Goal: Information Seeking & Learning: Learn about a topic

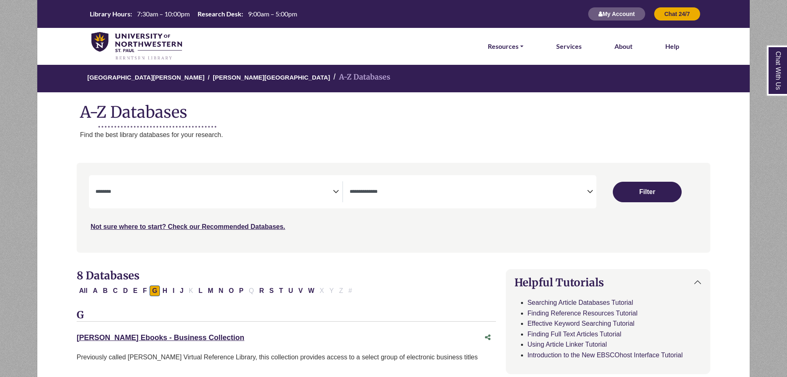
select select "Database Subject Filter"
select select "Database Types Filter"
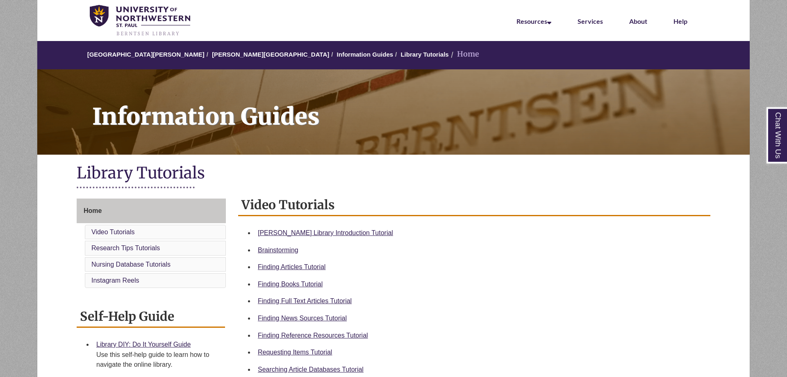
scroll to position [30, 0]
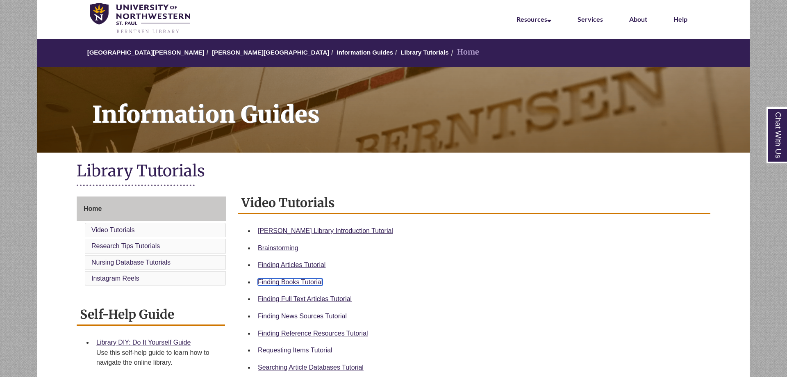
click at [299, 279] on link "Finding Books Tutorial" at bounding box center [290, 281] width 65 height 7
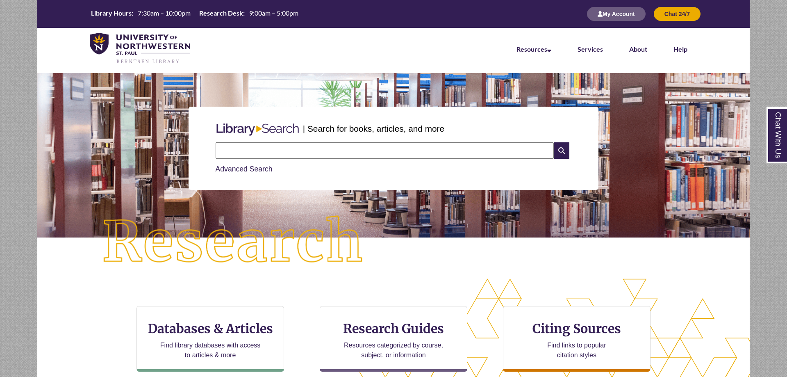
click at [250, 152] on input "text" at bounding box center [385, 150] width 338 height 16
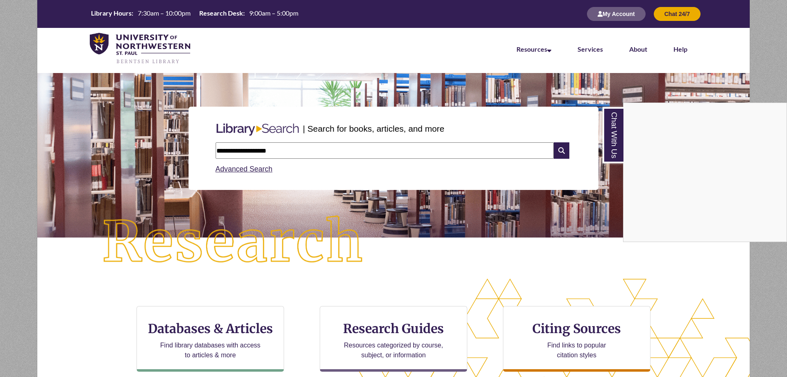
type input "**********"
click at [230, 39] on nav "Resources Find Resources Library Search Databases & Articles Interlibrary Loan …" at bounding box center [393, 48] width 712 height 41
click at [249, 151] on div "Chat With Us" at bounding box center [393, 188] width 787 height 377
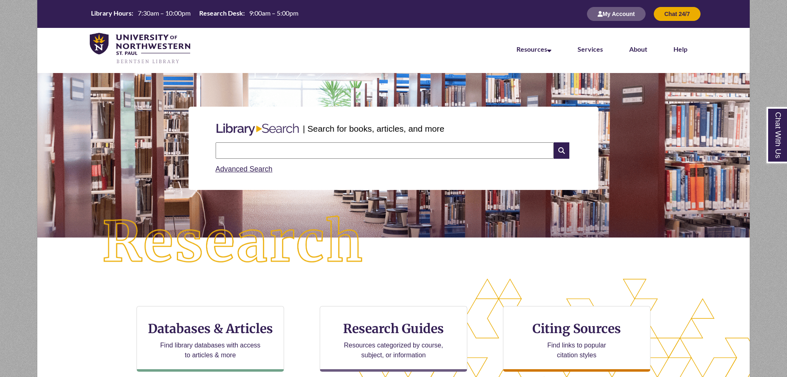
click at [252, 150] on input "text" at bounding box center [385, 150] width 338 height 16
type input "*"
type input "**********"
click at [562, 144] on icon at bounding box center [562, 150] width 16 height 16
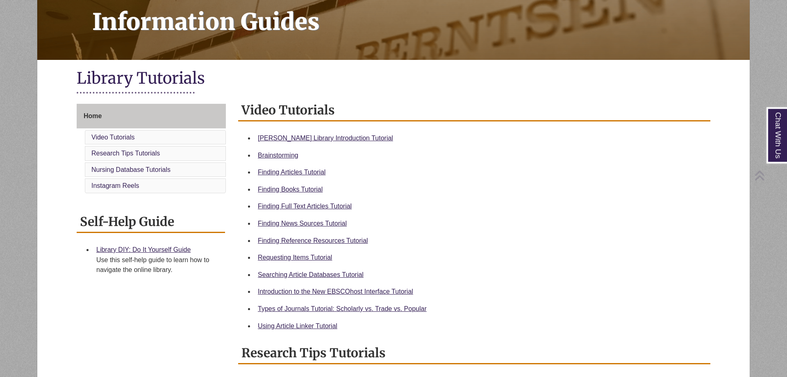
scroll to position [125, 0]
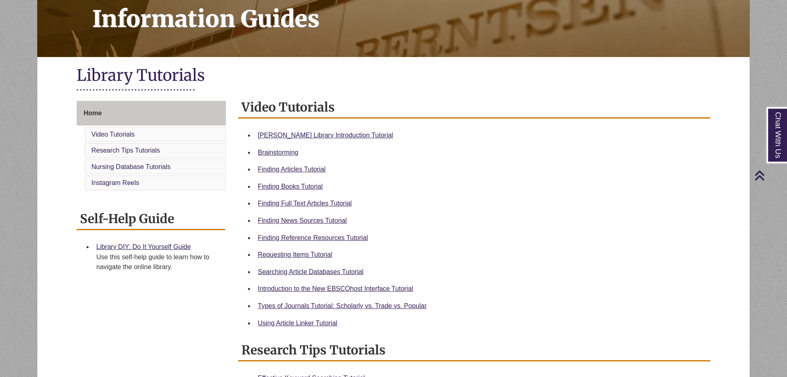
click at [313, 250] on div "Requesting Items Tutorial" at bounding box center [481, 254] width 446 height 11
click at [313, 257] on link "Requesting Items Tutorial" at bounding box center [295, 254] width 74 height 7
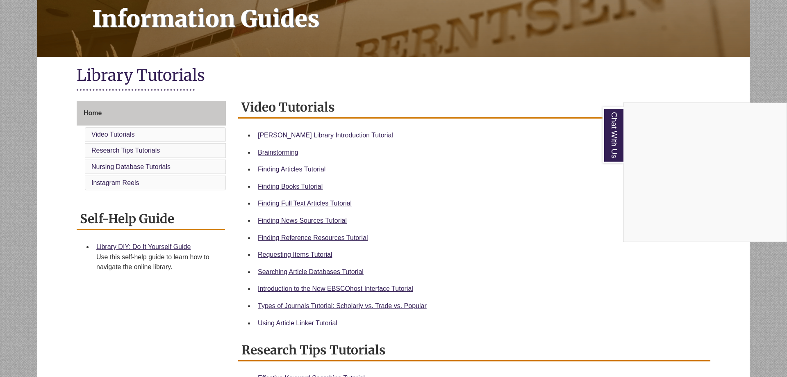
click at [298, 307] on div "Chat With Us" at bounding box center [393, 188] width 787 height 377
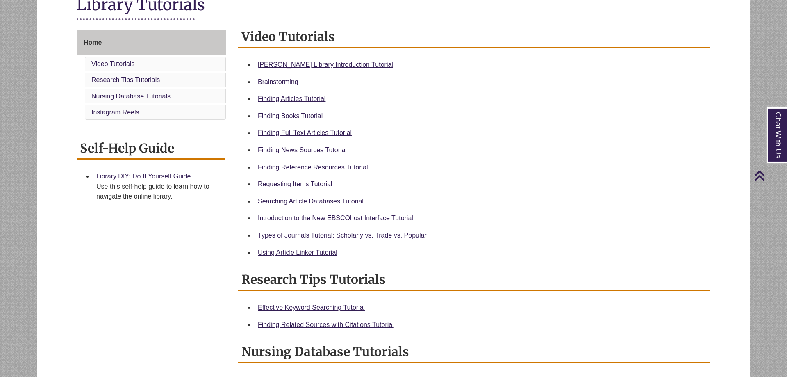
scroll to position [167, 0]
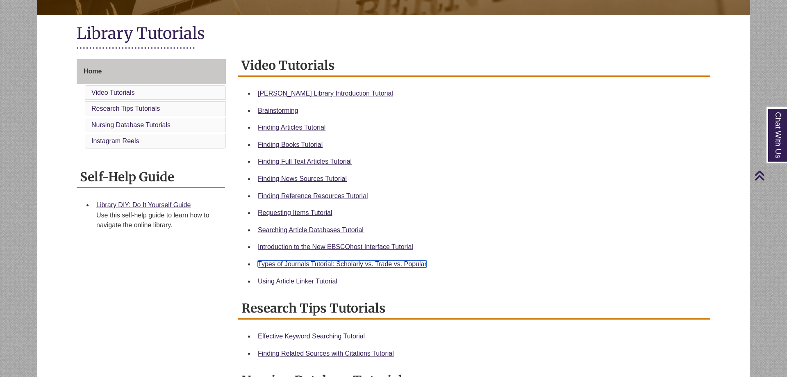
click at [289, 266] on link "Types of Journals Tutorial: Scholarly vs. Trade vs. Popular" at bounding box center [342, 263] width 169 height 7
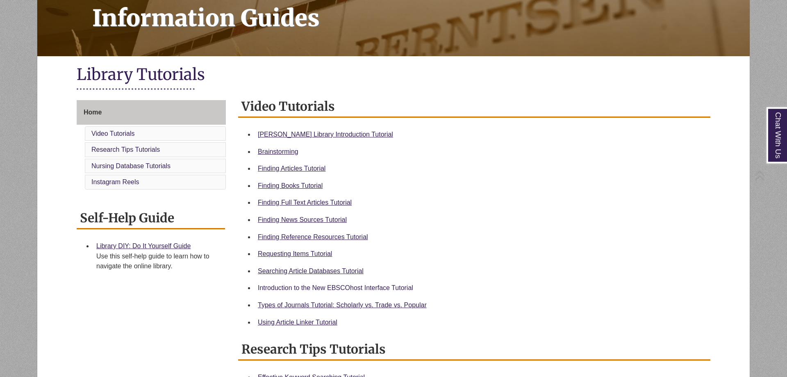
scroll to position [167, 0]
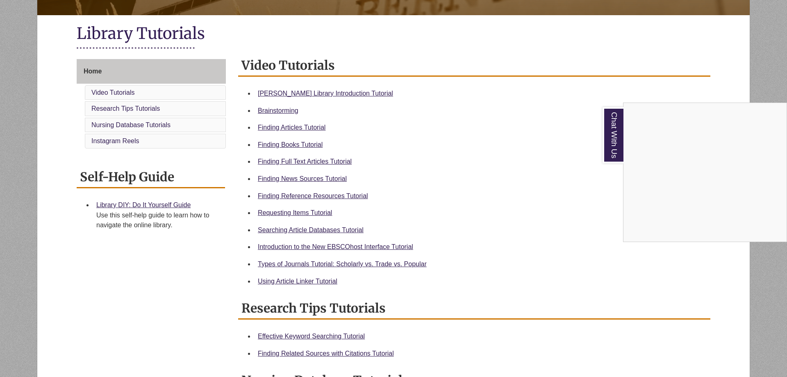
click at [315, 125] on div "Chat With Us" at bounding box center [393, 188] width 787 height 377
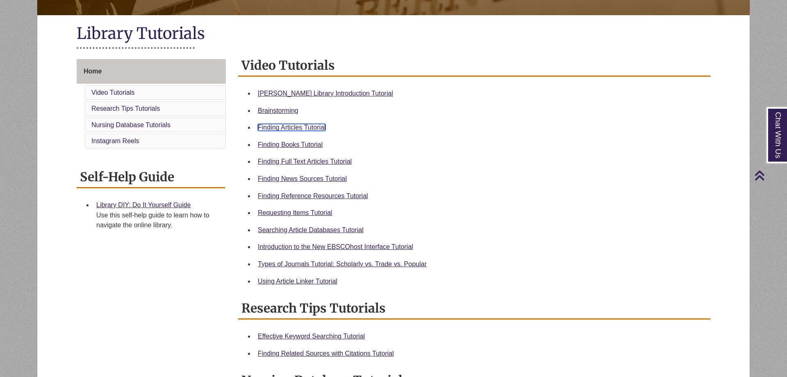
click at [301, 127] on link "Finding Articles Tutorial" at bounding box center [292, 127] width 68 height 7
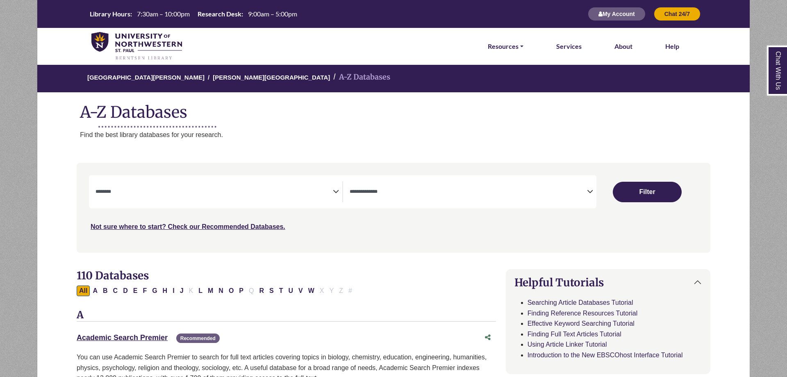
select select "Database Subject Filter"
select select "Database Types Filter"
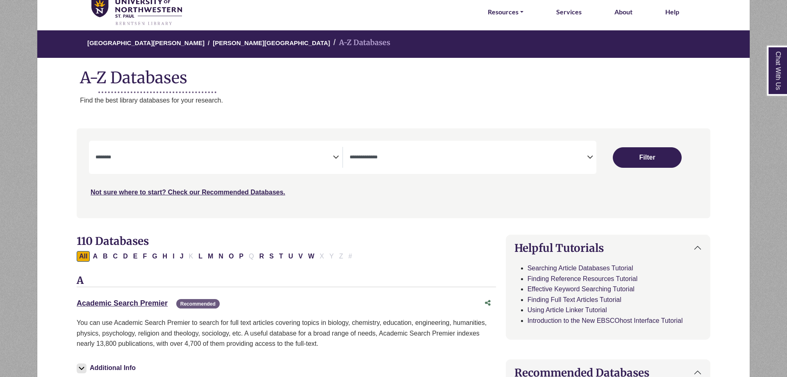
scroll to position [42, 0]
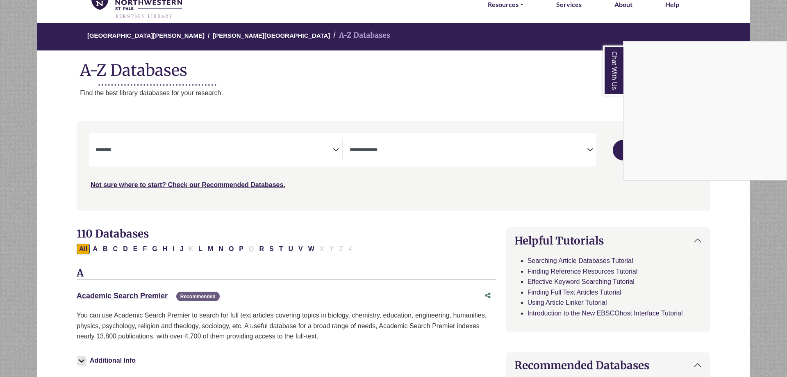
click at [336, 144] on div "Chat With Us" at bounding box center [393, 188] width 787 height 377
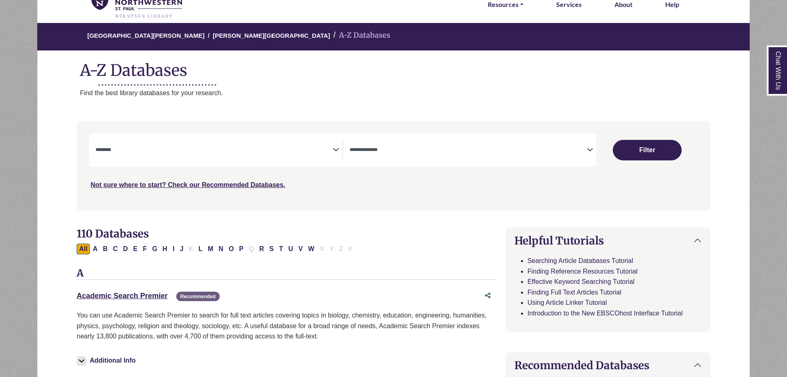
click at [333, 152] on icon "Search filters" at bounding box center [336, 148] width 6 height 12
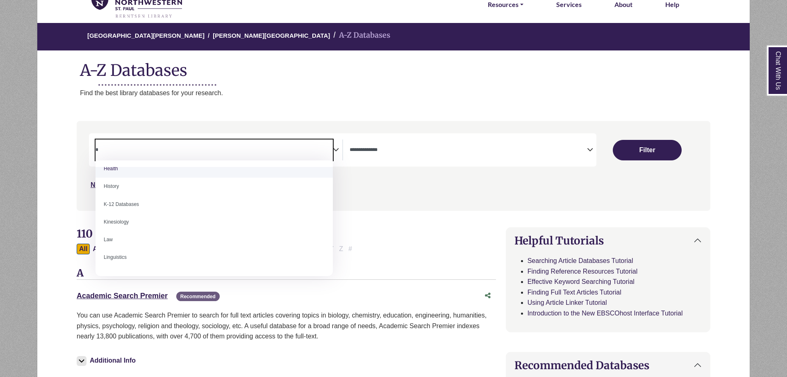
scroll to position [0, 0]
type textarea "*"
select select "*****"
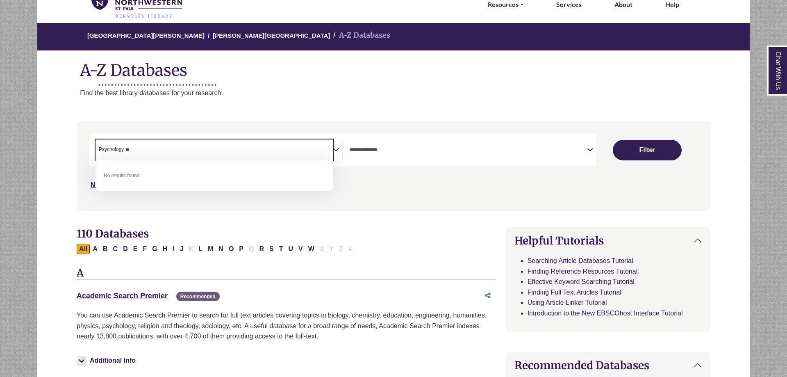
type textarea "*"
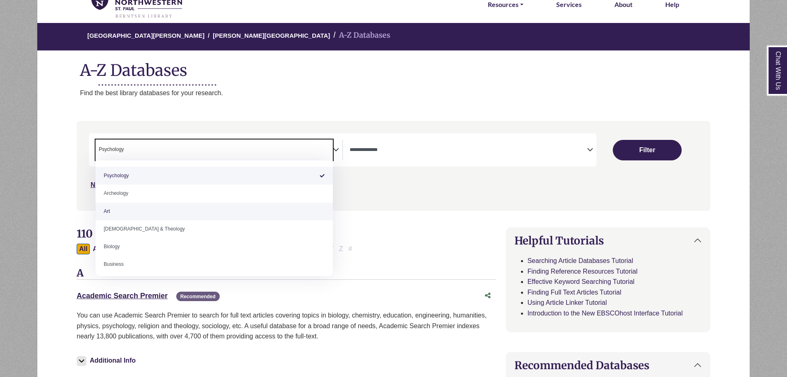
select select "Database Subject Filter"
type textarea "**********"
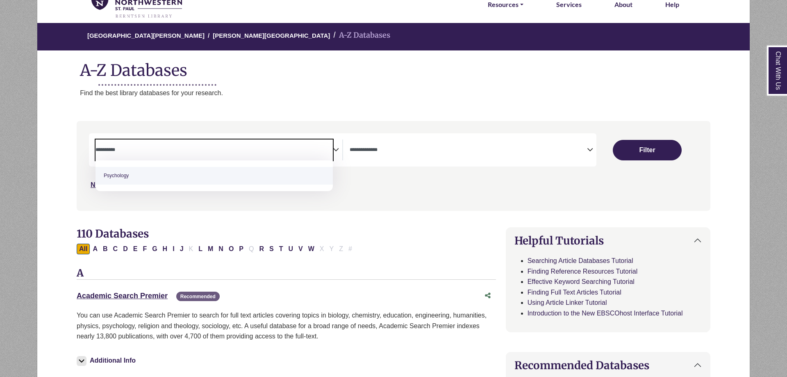
select select "*****"
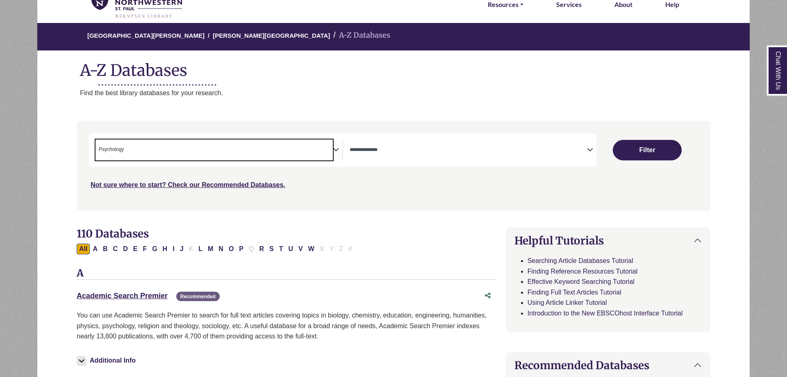
click at [170, 151] on span "× Psychology" at bounding box center [213, 149] width 237 height 21
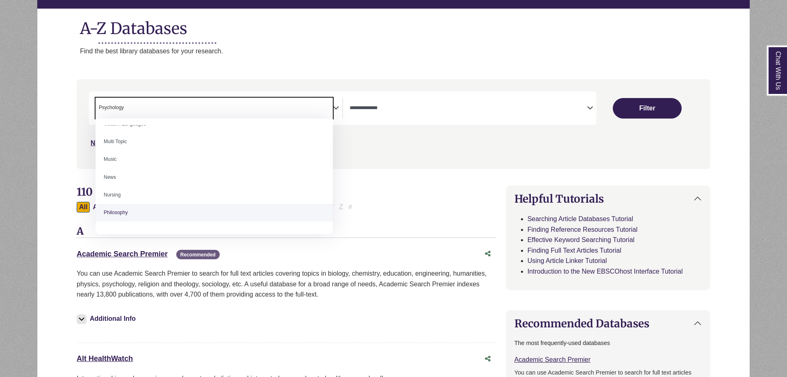
scroll to position [558, 0]
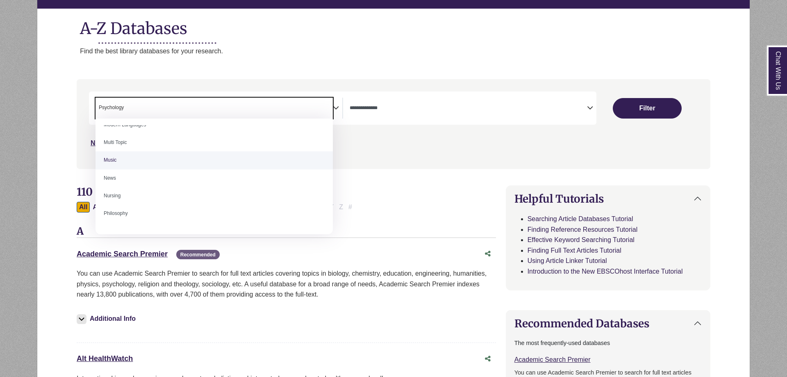
select select "*****"
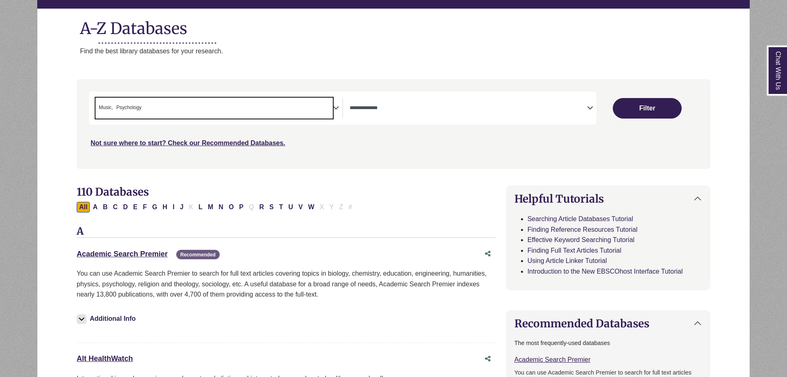
scroll to position [297, 0]
click at [168, 104] on span "× Music × Psychology" at bounding box center [213, 108] width 237 height 21
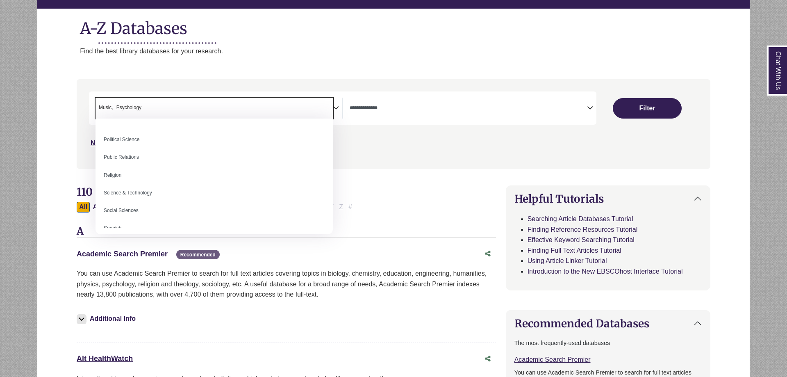
scroll to position [654, 0]
click at [114, 109] on li "× Psychology" at bounding box center [127, 108] width 28 height 8
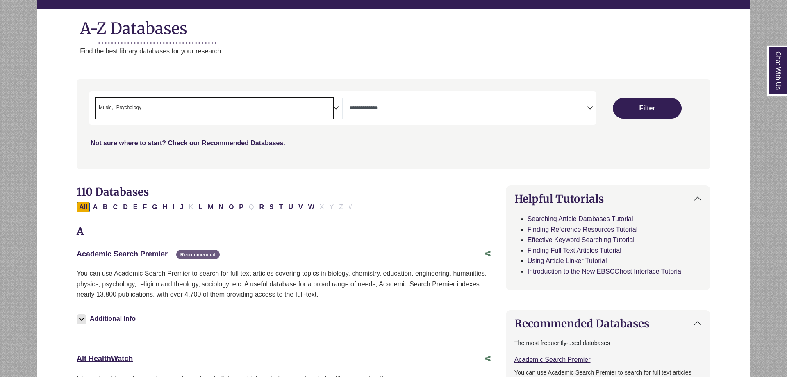
click at [140, 108] on span "Psychology" at bounding box center [128, 108] width 25 height 8
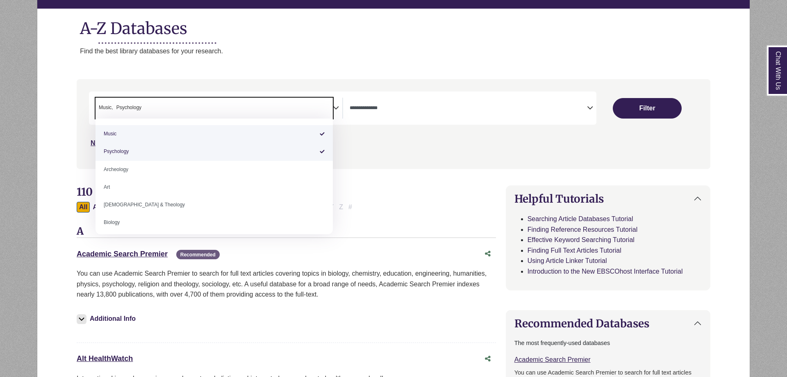
drag, startPoint x: 143, startPoint y: 107, endPoint x: 113, endPoint y: 107, distance: 30.3
click at [143, 107] on textarea "Search" at bounding box center [145, 108] width 4 height 7
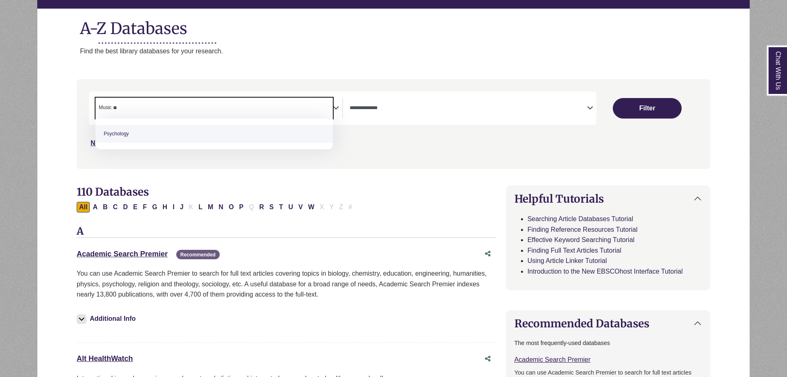
type textarea "*"
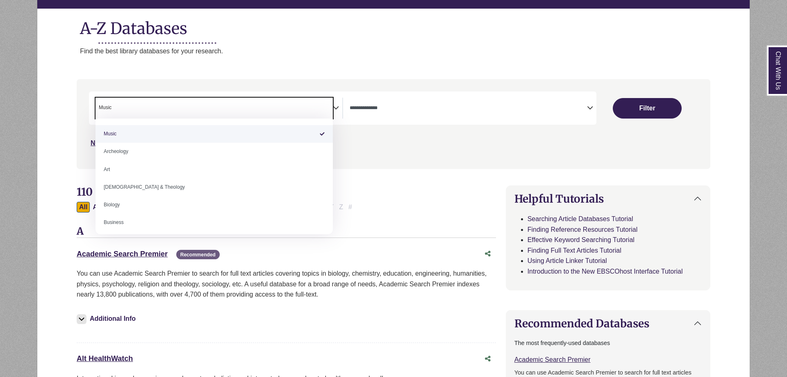
select select "Database Subject Filter"
type textarea "*****"
select select "*****"
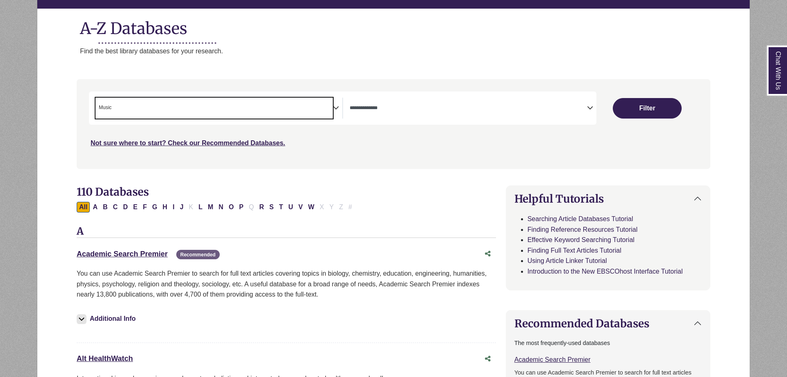
click at [124, 107] on span "× Music" at bounding box center [213, 108] width 237 height 21
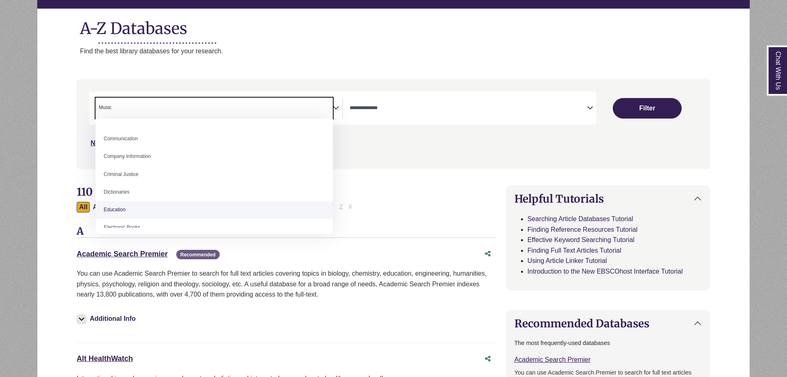
scroll to position [207, 0]
select select "*****"
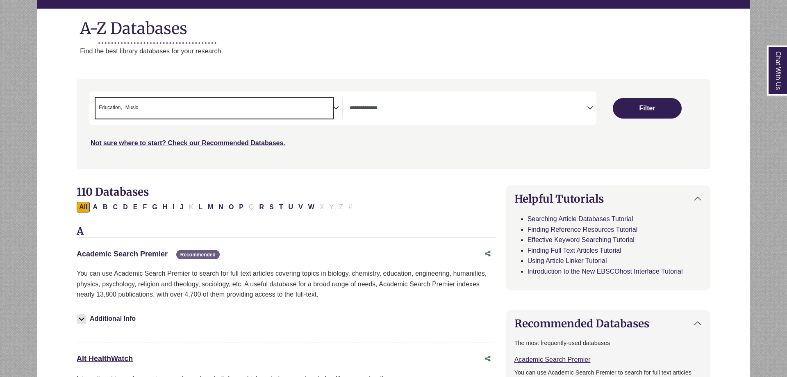
scroll to position [126, 0]
click at [166, 107] on span "× Education × Music" at bounding box center [213, 108] width 237 height 21
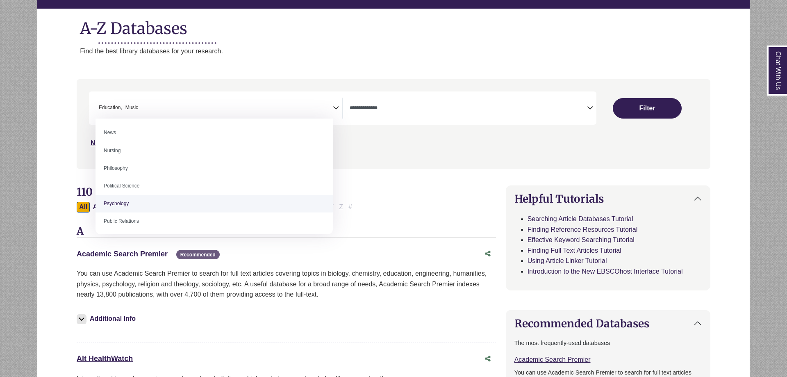
scroll to position [334, 0]
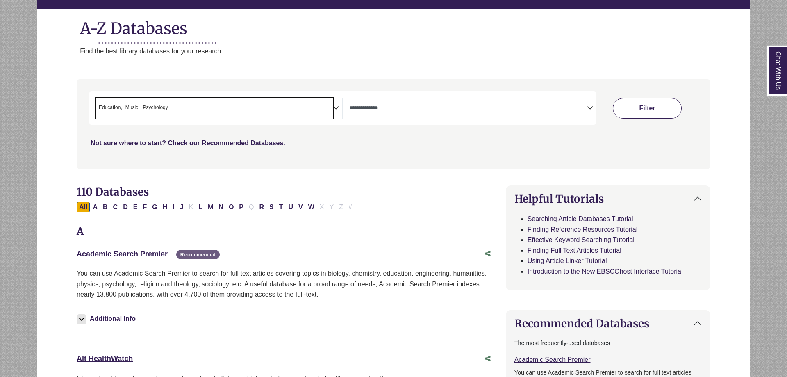
click at [640, 104] on button "Filter" at bounding box center [647, 108] width 69 height 20
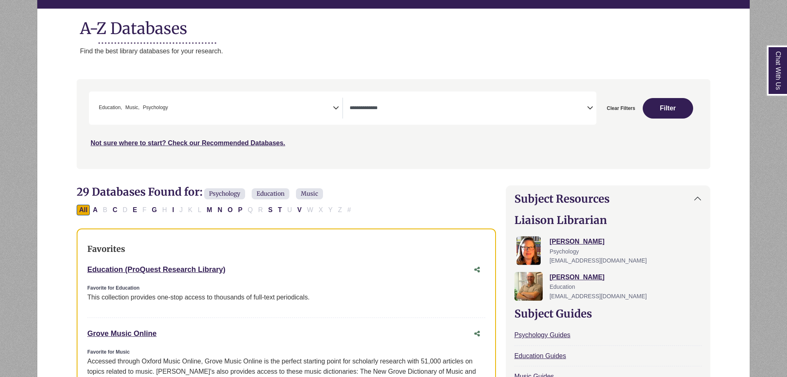
select select "Database Types Filter"
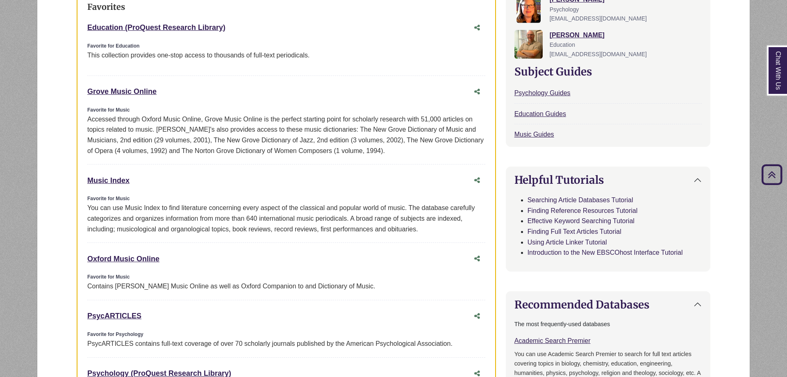
scroll to position [334, 0]
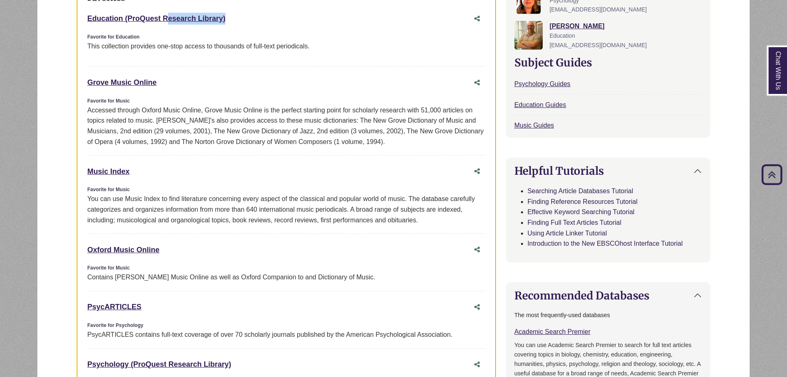
drag, startPoint x: 232, startPoint y: 18, endPoint x: 75, endPoint y: 25, distance: 156.3
copy div "Education (ProQuest Research Library) This link opens in a new window"
click at [164, 83] on div "Grove Music Online This link opens in a new window" at bounding box center [278, 83] width 382 height 12
drag, startPoint x: 162, startPoint y: 78, endPoint x: 73, endPoint y: 91, distance: 89.9
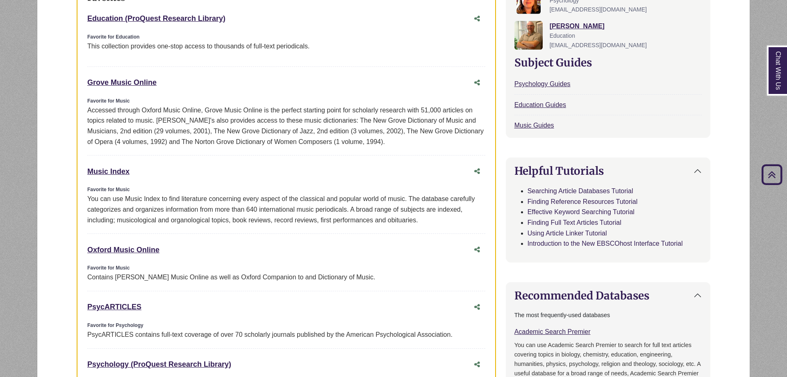
copy div "Grove Music Online This link opens in a new window"
click at [205, 158] on div "Favorites Education (ProQuest Research Library) This link opens in a new window…" at bounding box center [286, 241] width 419 height 528
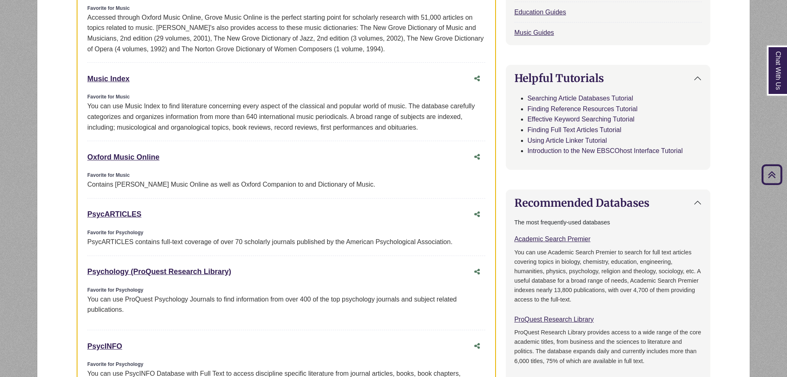
scroll to position [460, 0]
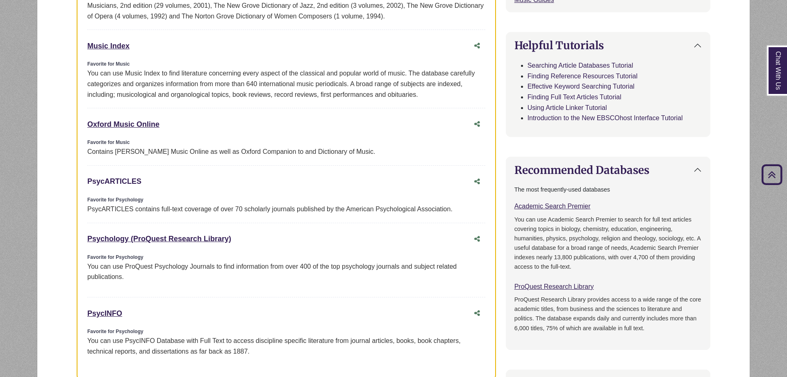
click at [113, 181] on link "PsycARTICLES This link opens in a new window" at bounding box center [114, 181] width 54 height 8
drag, startPoint x: 152, startPoint y: 184, endPoint x: 75, endPoint y: 183, distance: 77.0
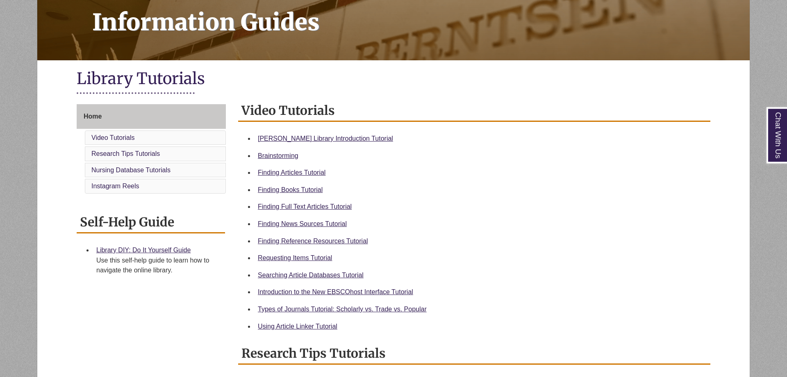
scroll to position [125, 0]
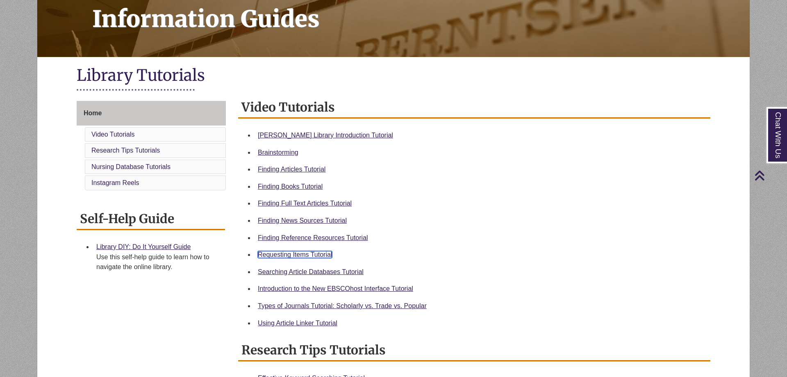
click at [302, 257] on link "Requesting Items Tutorial" at bounding box center [295, 254] width 74 height 7
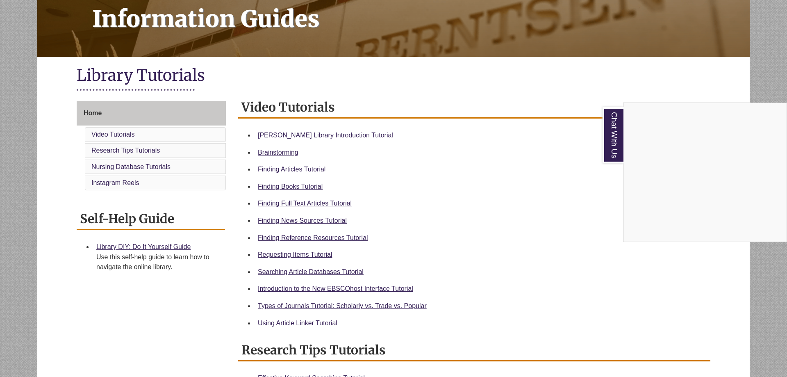
click at [310, 276] on div "Chat With Us" at bounding box center [393, 188] width 787 height 377
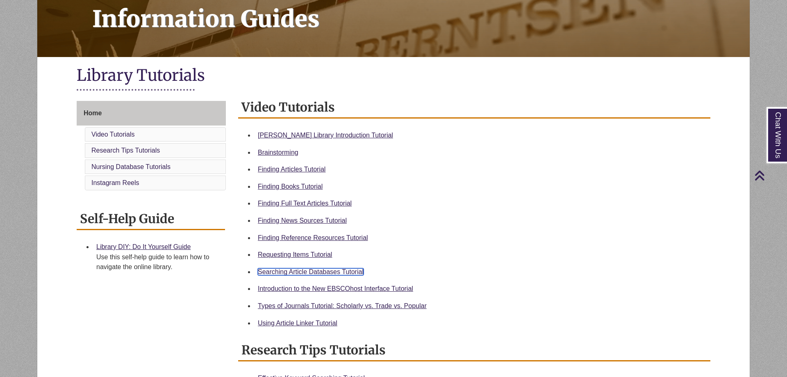
click at [304, 271] on link "Searching Article Databases Tutorial" at bounding box center [311, 271] width 106 height 7
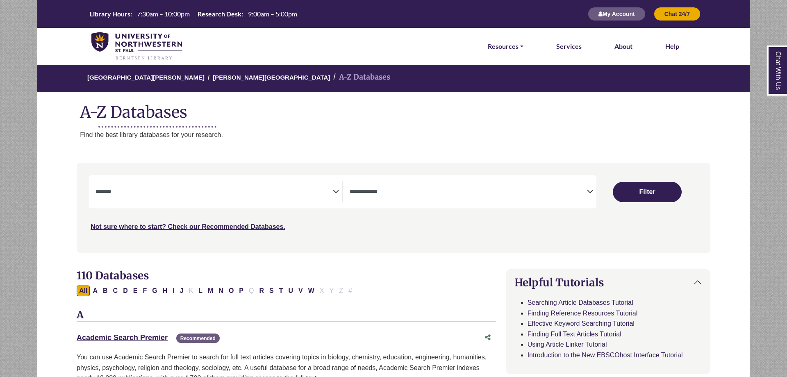
select select "Database Subject Filter"
select select "Database Types Filter"
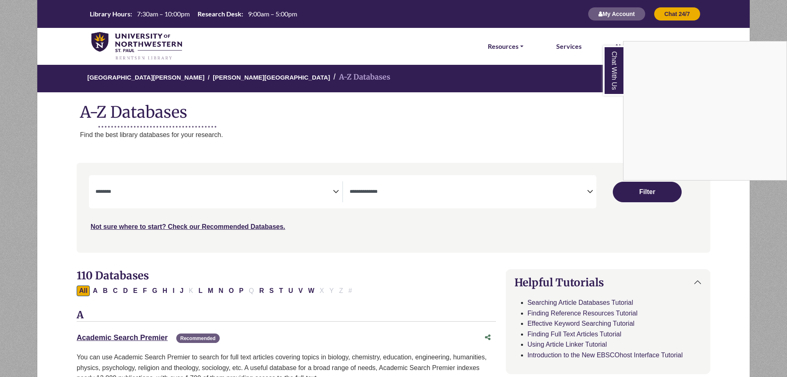
click at [94, 291] on div "Chat With Us" at bounding box center [393, 188] width 787 height 377
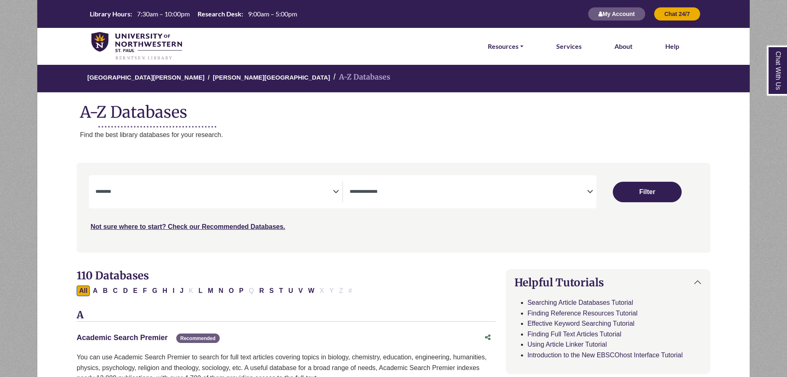
click at [145, 334] on link "Academic Search Premier This link opens in a new window" at bounding box center [122, 337] width 91 height 8
click at [105, 338] on link "Academic Search Premier This link opens in a new window" at bounding box center [122, 337] width 91 height 8
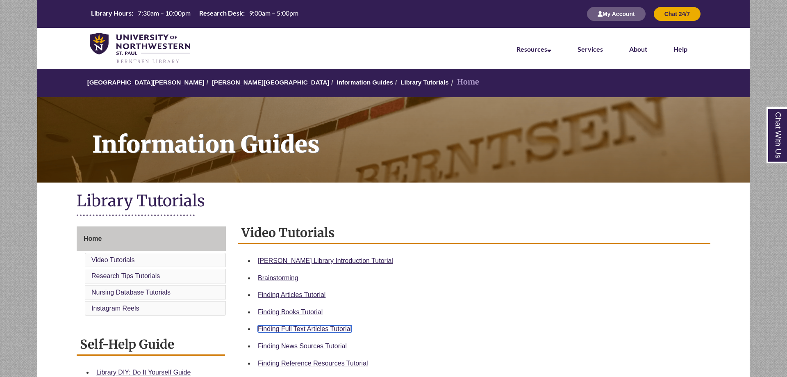
click at [344, 332] on link "Finding Full Text Articles Tutorial" at bounding box center [305, 328] width 94 height 7
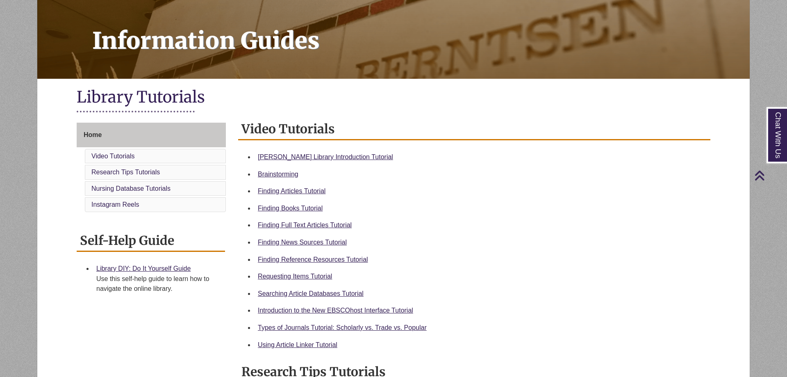
scroll to position [109, 0]
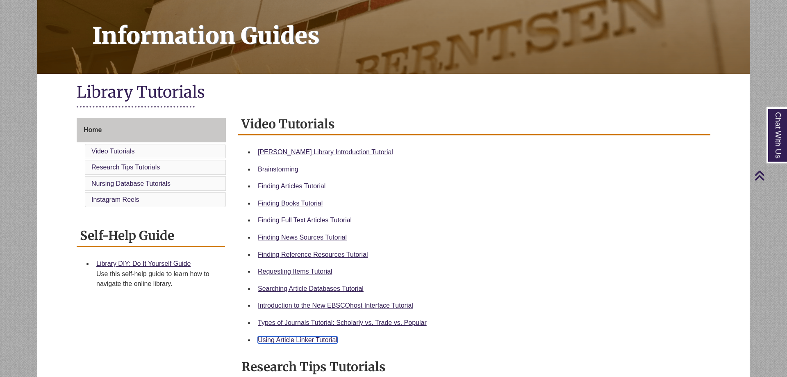
click at [298, 339] on link "Using Article Linker Tutorial" at bounding box center [297, 339] width 79 height 7
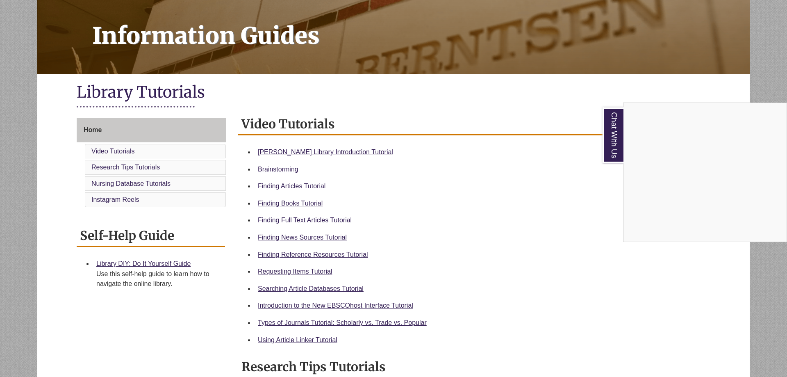
click at [538, 100] on div "Chat With Us" at bounding box center [393, 188] width 787 height 377
